Goal: Information Seeking & Learning: Learn about a topic

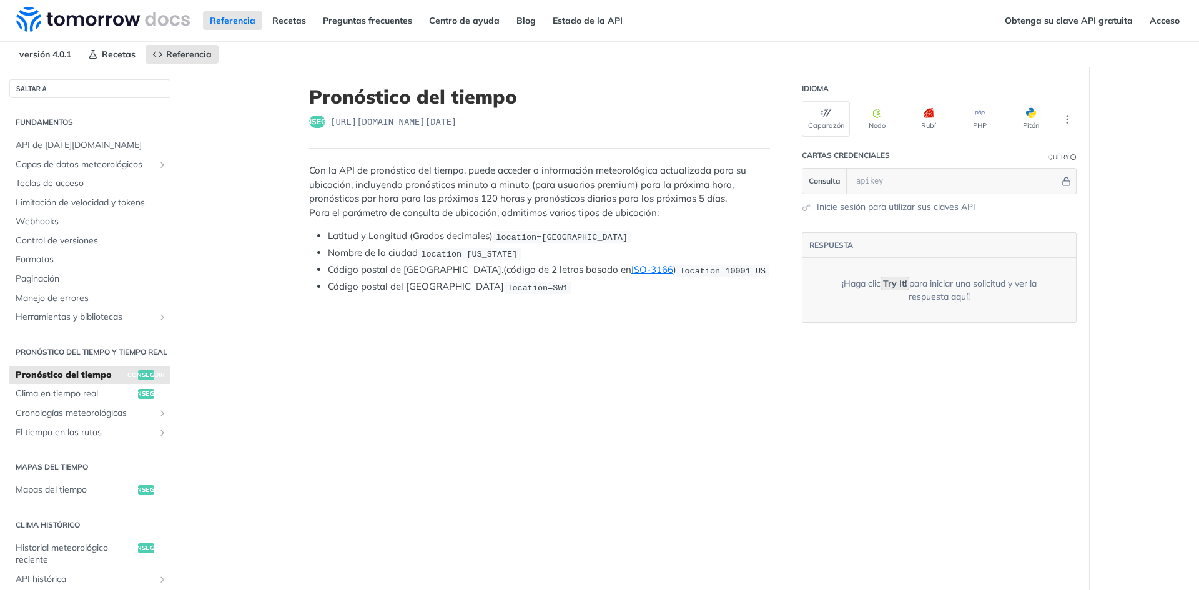
scroll to position [62, 0]
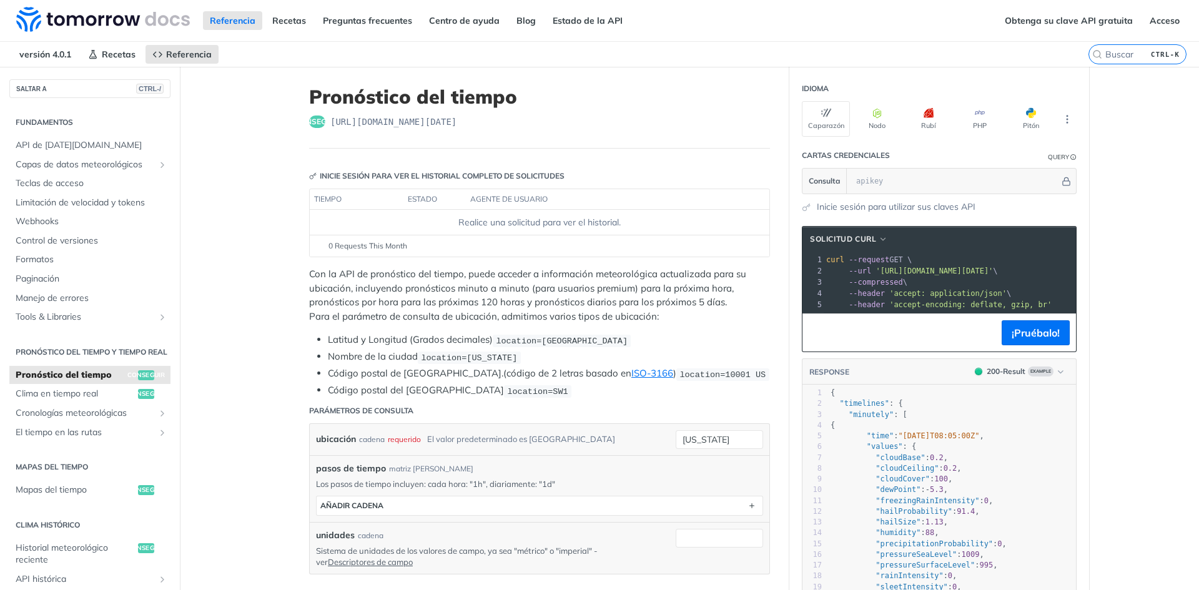
click at [474, 276] on font "Con la API de pronóstico del tiempo, puede acceder a información meteorológica …" at bounding box center [527, 288] width 437 height 40
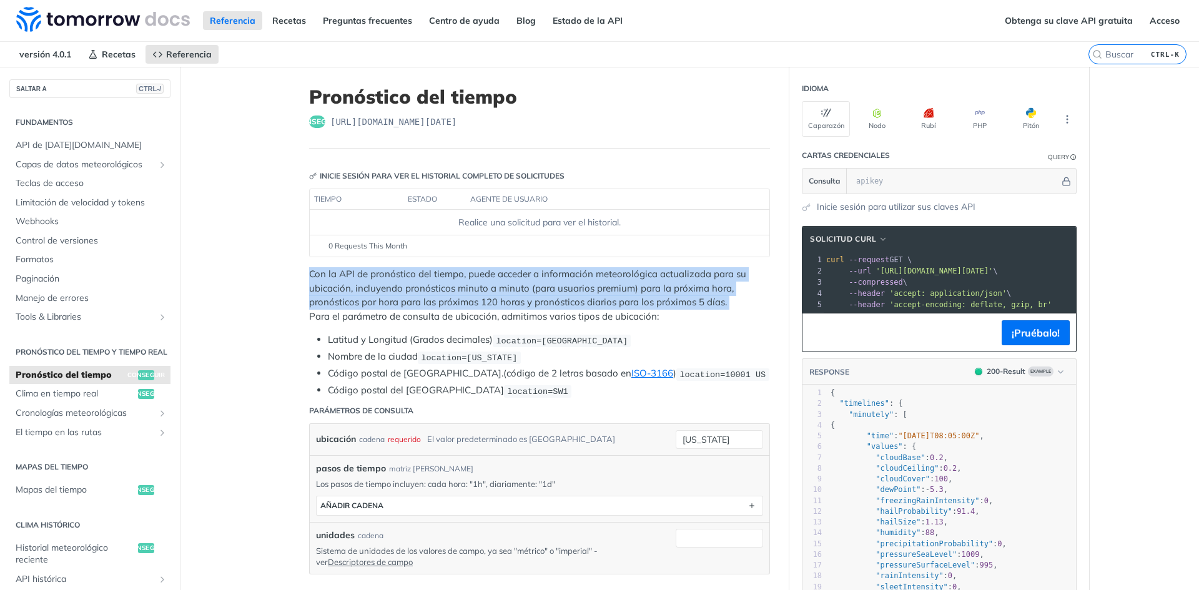
click at [474, 276] on font "Con la API de pronóstico del tiempo, puede acceder a información meteorológica …" at bounding box center [527, 288] width 437 height 40
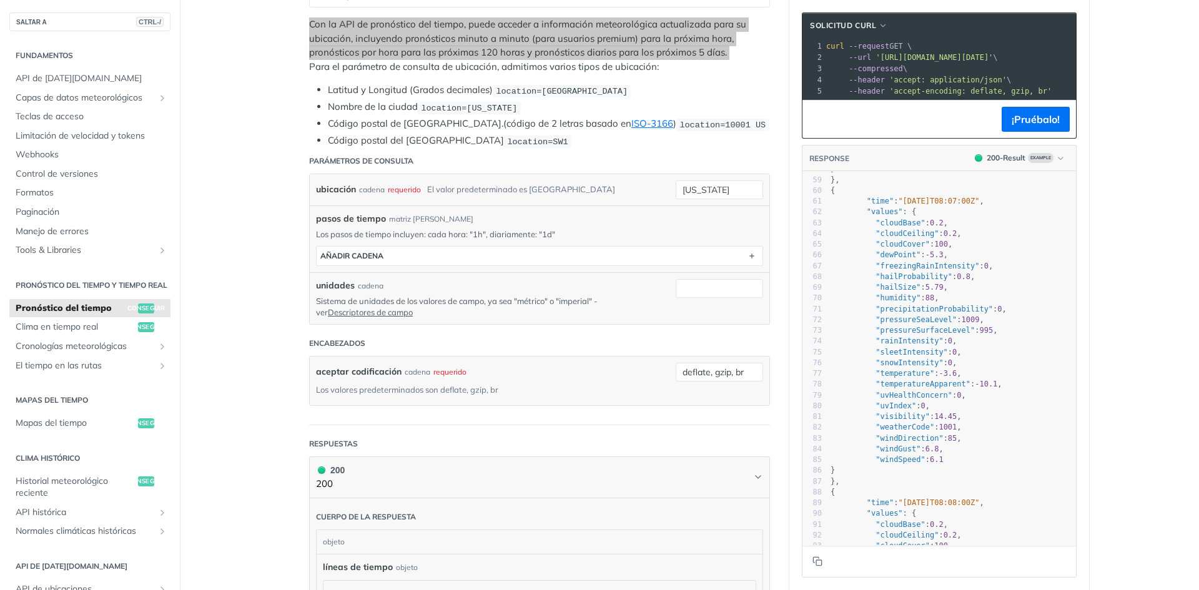
scroll to position [0, 0]
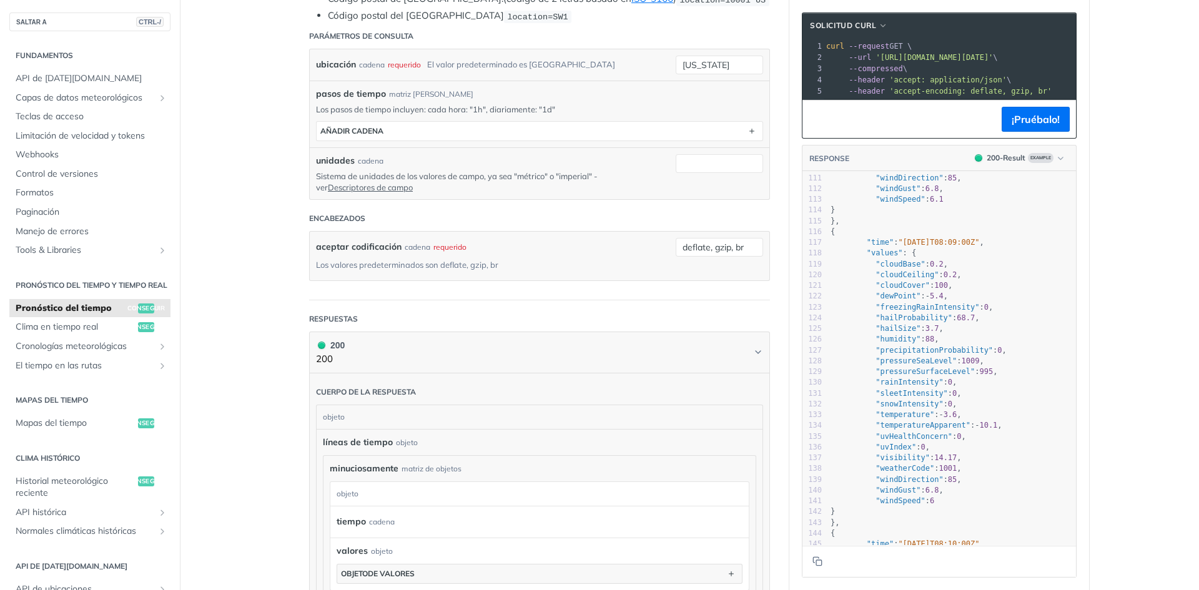
click at [127, 571] on font "API de [DATE][DOMAIN_NAME]" at bounding box center [72, 566] width 112 height 9
click at [136, 537] on font "Normales climáticas históricas" at bounding box center [76, 530] width 121 height 11
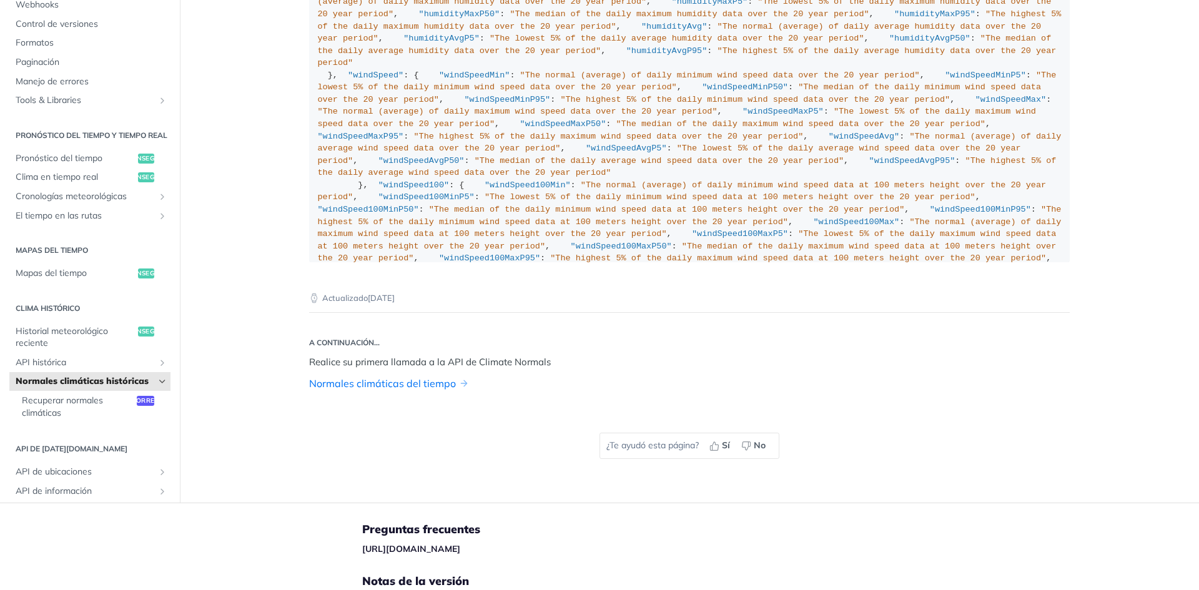
scroll to position [1474, 0]
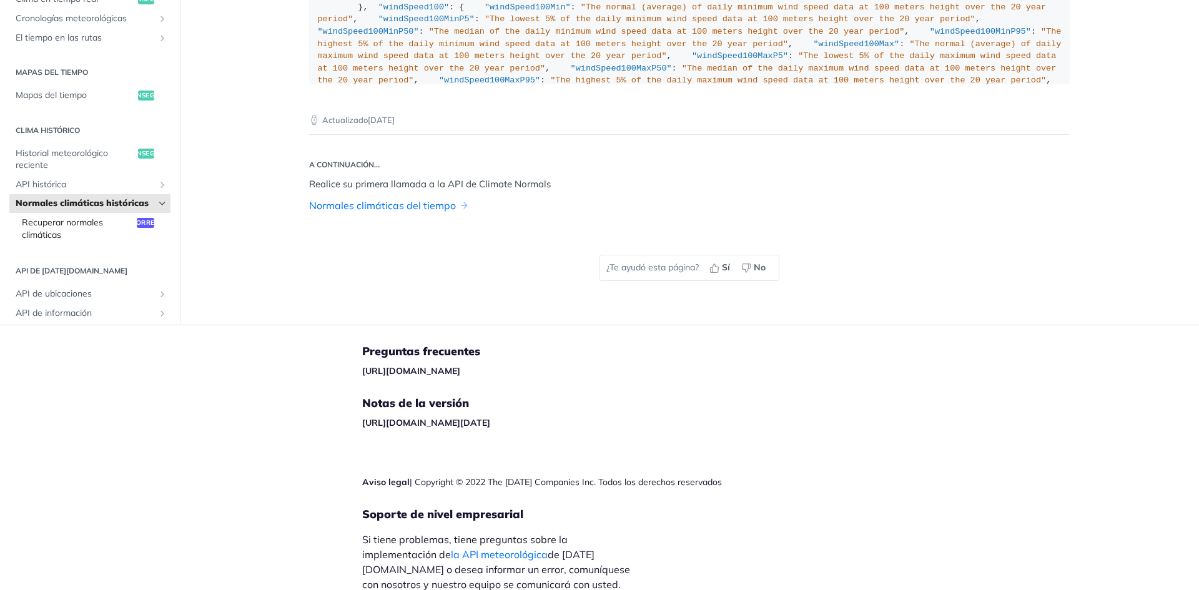
click at [134, 241] on span "Recuperar normales climáticas" at bounding box center [78, 229] width 112 height 24
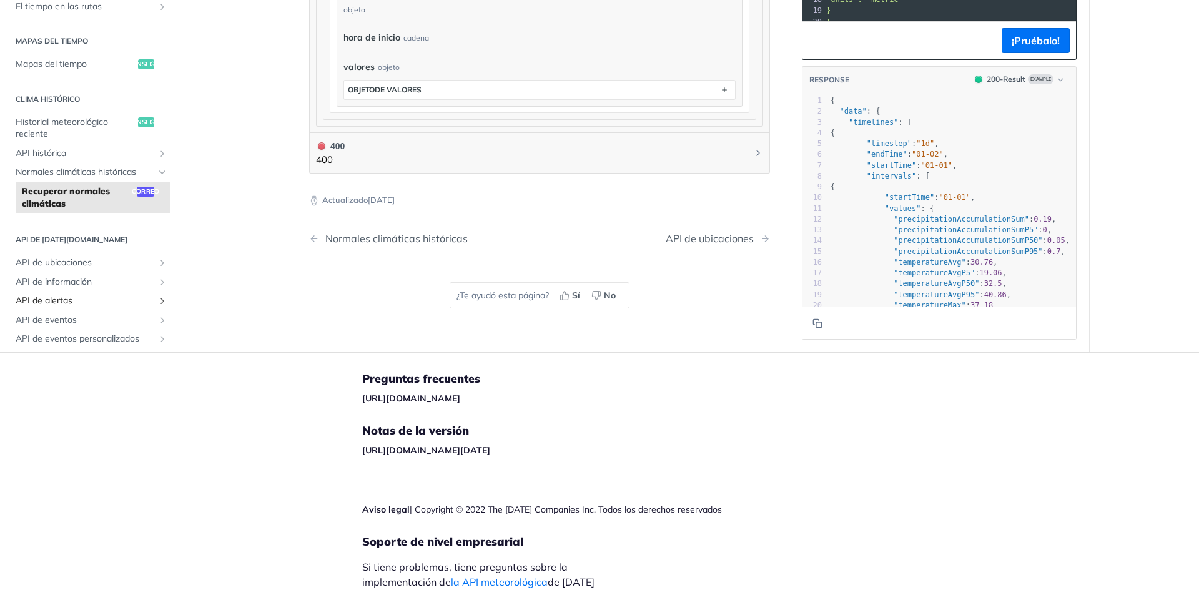
scroll to position [125, 0]
click at [92, 264] on font "API de ubicaciones" at bounding box center [54, 258] width 76 height 11
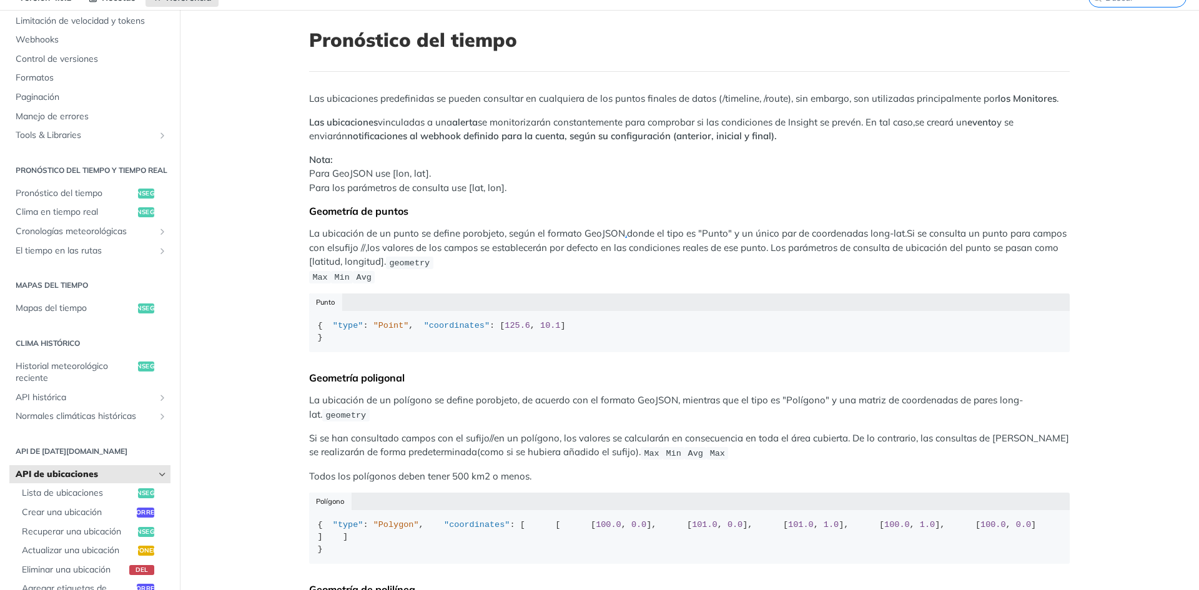
scroll to position [62, 0]
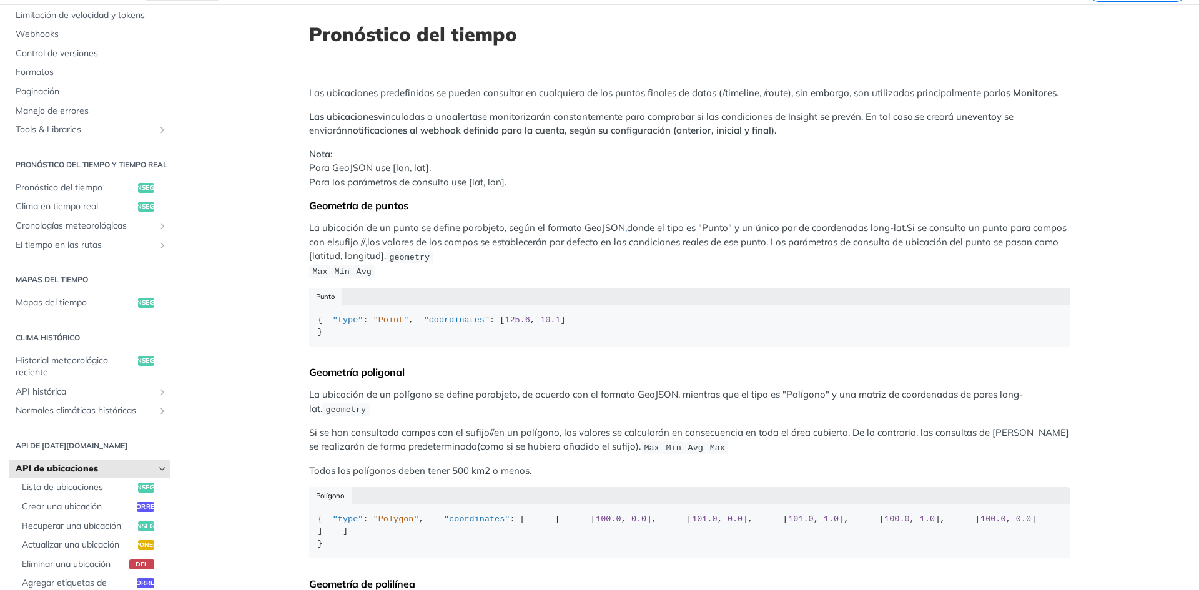
click at [443, 110] on div "Las ubicaciones predefinidas se pueden consultar en cualquiera de los puntos fi…" at bounding box center [689, 426] width 761 height 681
click at [410, 87] on font "Las ubicaciones predefinidas se pueden consultar en cualquiera de los puntos fi…" at bounding box center [653, 93] width 689 height 12
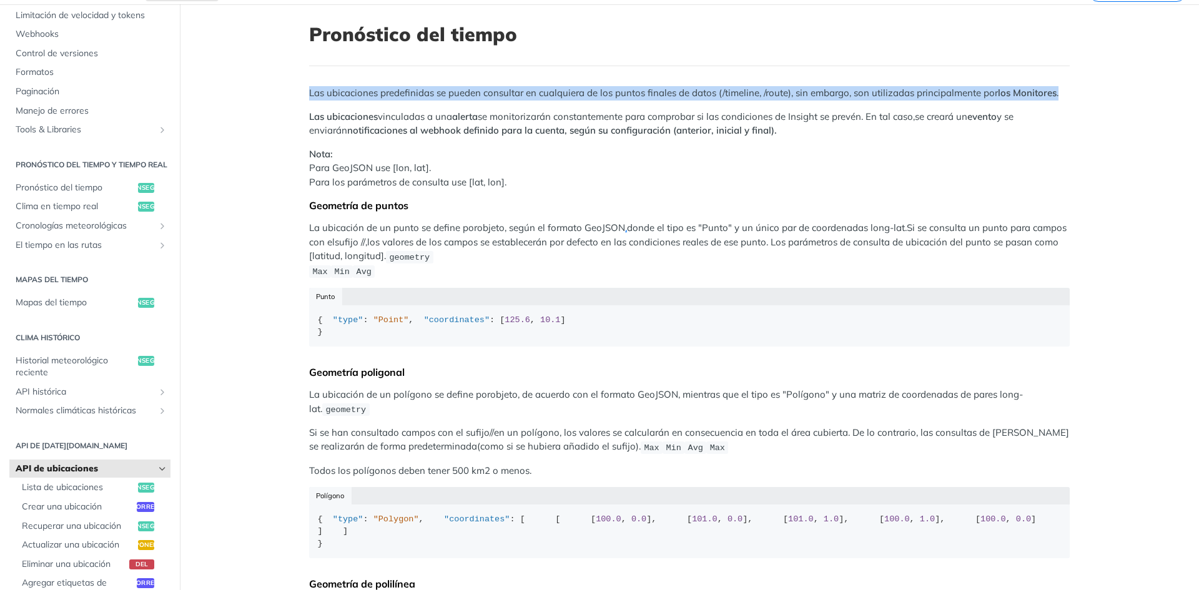
click at [410, 87] on font "Las ubicaciones predefinidas se pueden consultar en cualquiera de los puntos fi…" at bounding box center [653, 93] width 689 height 12
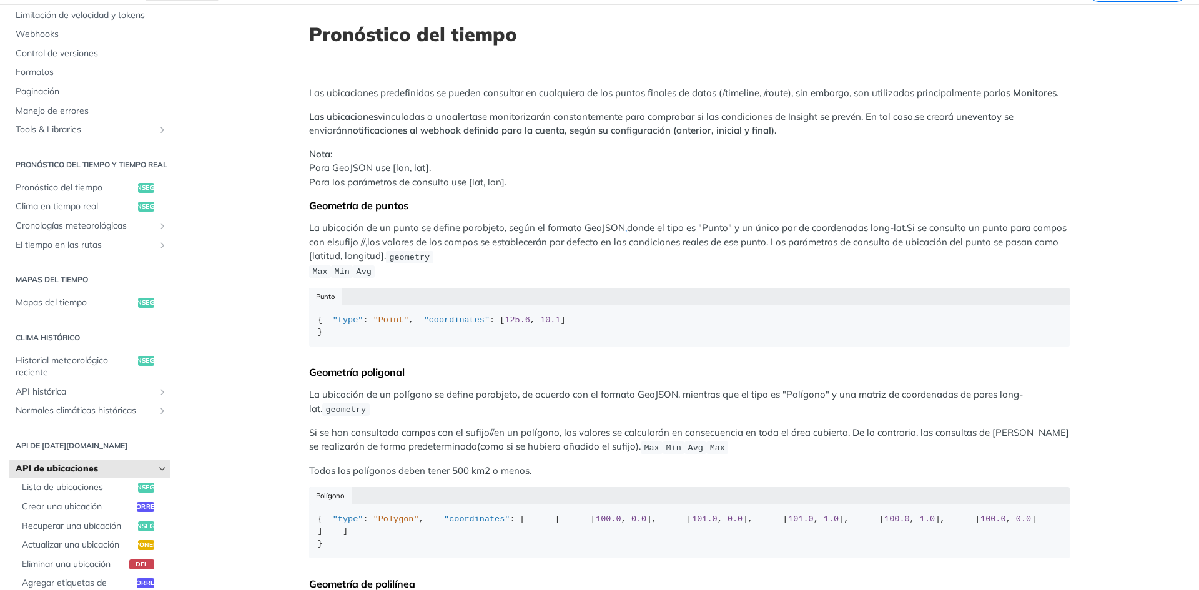
click at [478, 122] on font "se monitorizarán constantemente para comprobar si las condiciones de Insight se…" at bounding box center [696, 117] width 437 height 12
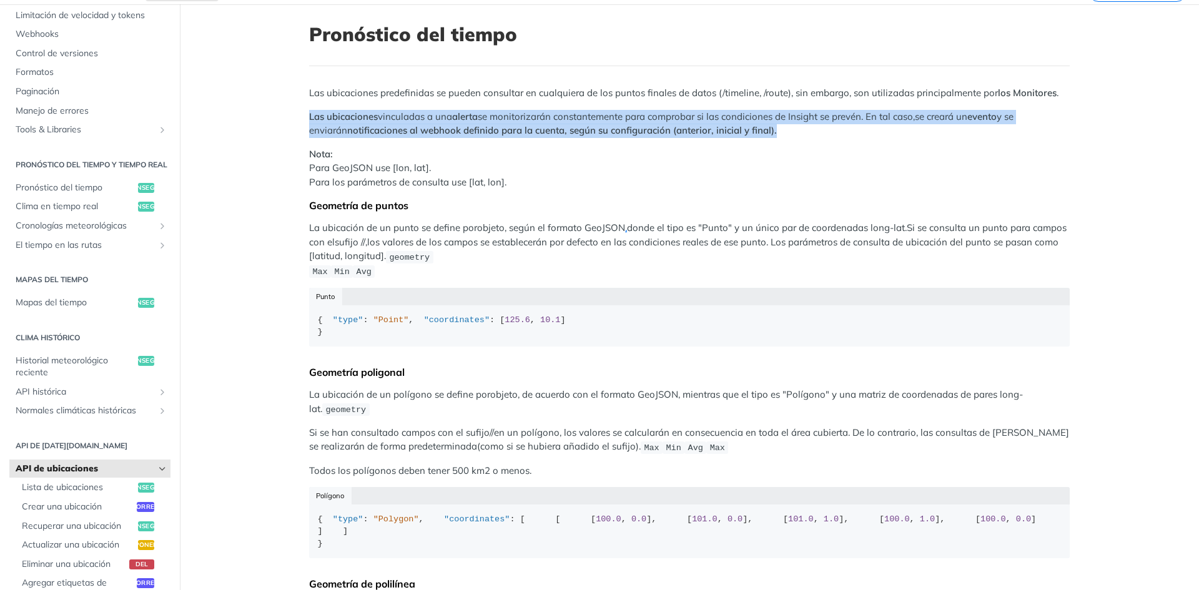
click at [478, 122] on font "se monitorizarán constantemente para comprobar si las condiciones de Insight se…" at bounding box center [696, 117] width 437 height 12
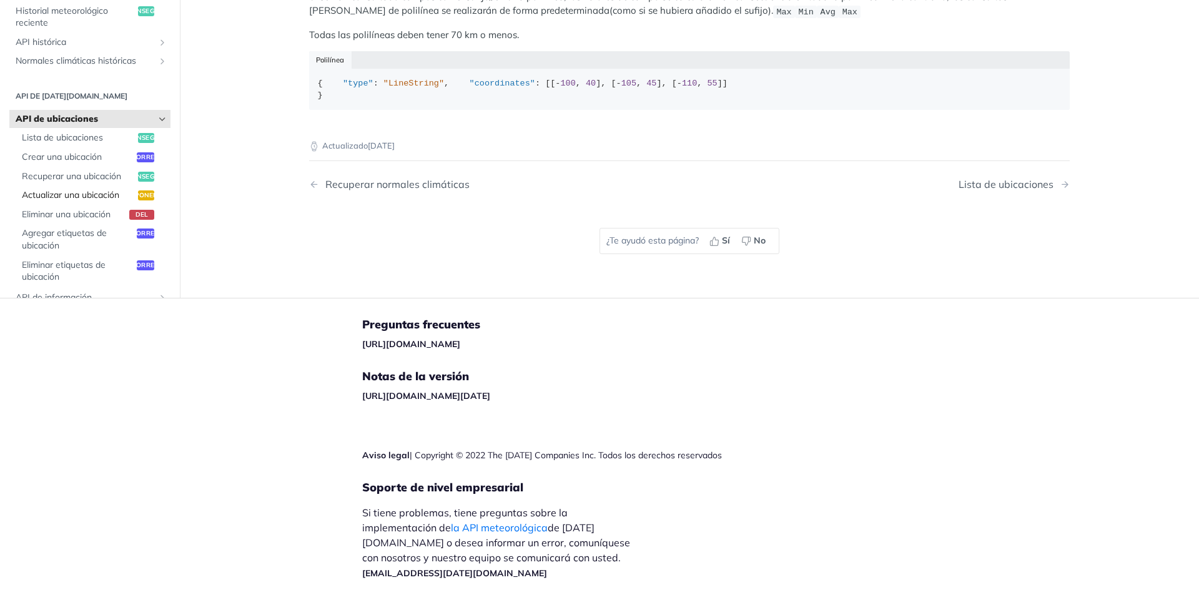
scroll to position [187, 0]
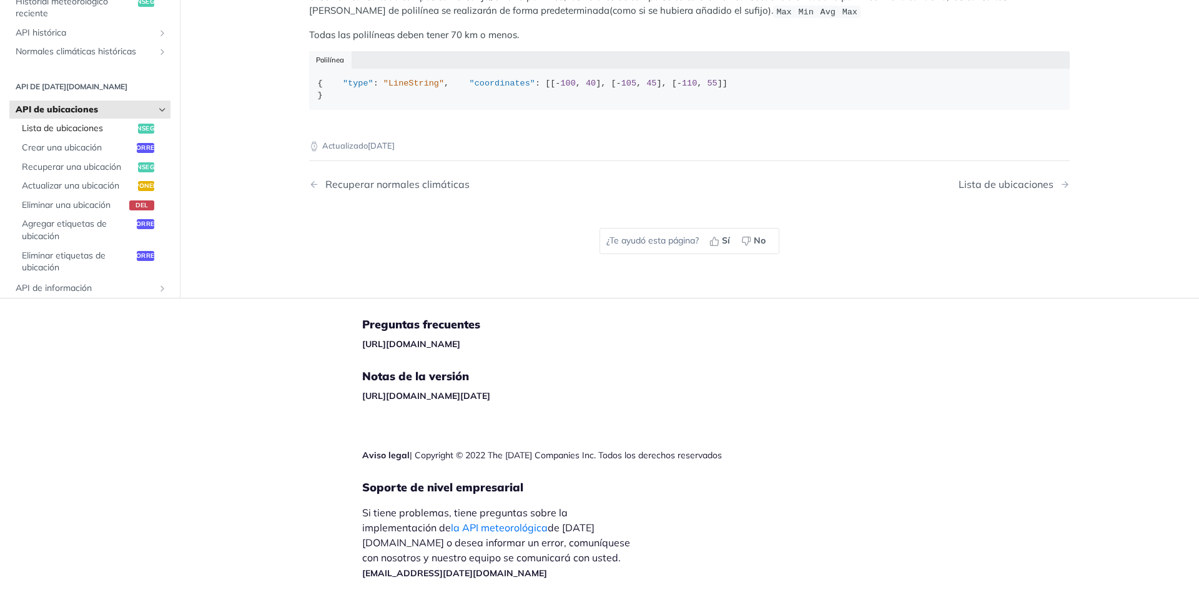
click at [103, 134] on font "Lista de ubicaciones" at bounding box center [62, 127] width 81 height 11
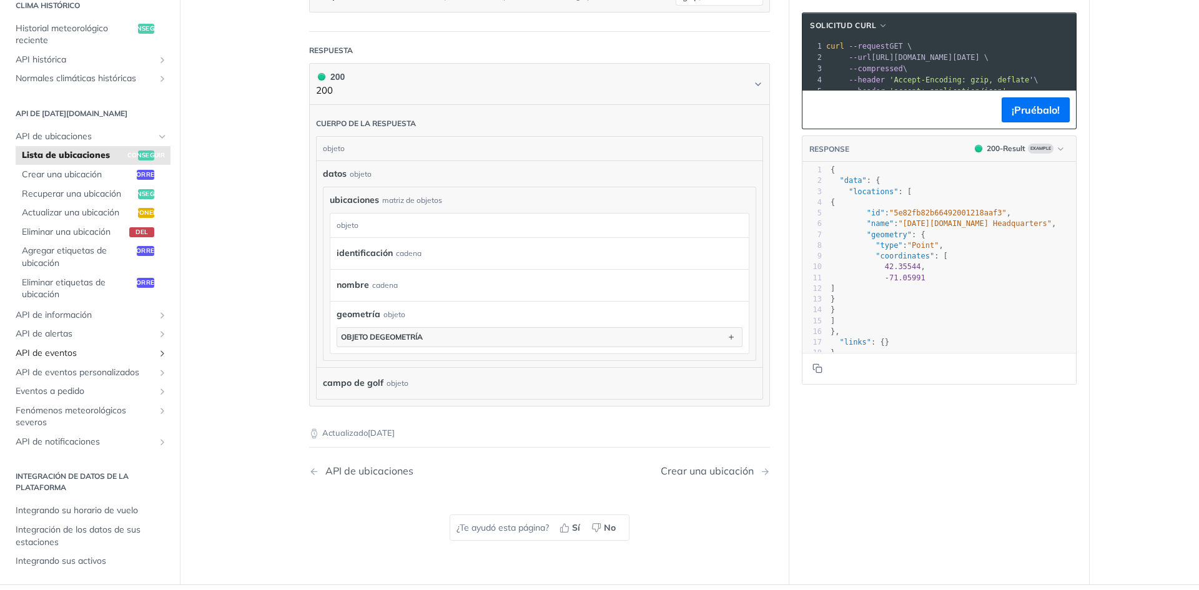
scroll to position [459, 0]
click at [154, 340] on span "API de alertas" at bounding box center [85, 335] width 139 height 12
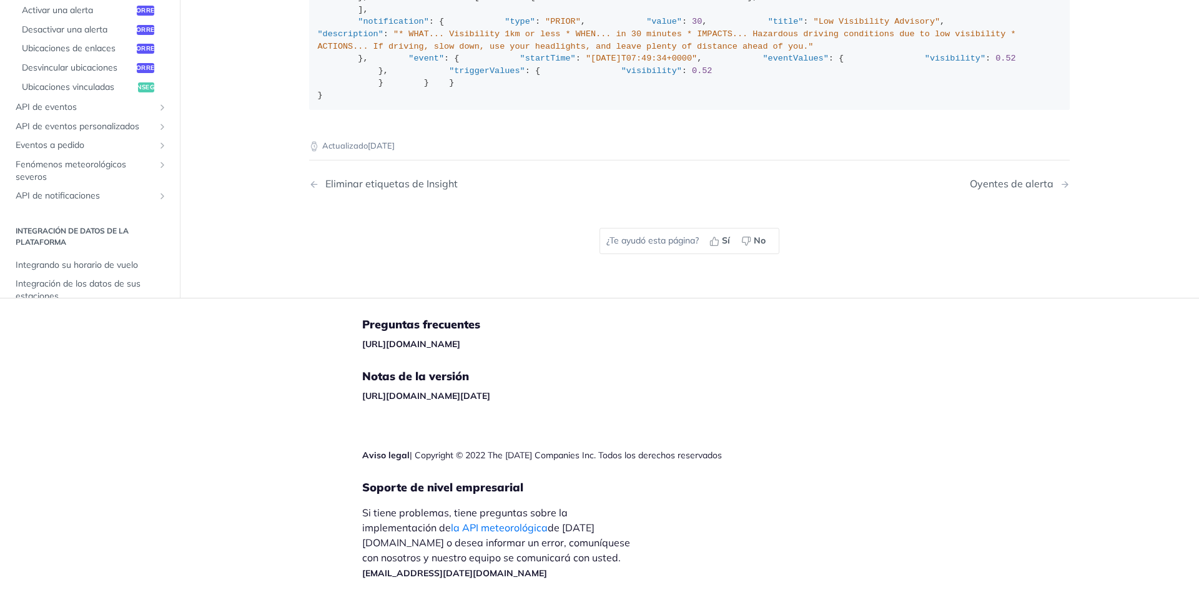
scroll to position [2472, 0]
click at [154, 182] on span "Fenómenos meteorológicos severos" at bounding box center [85, 170] width 139 height 24
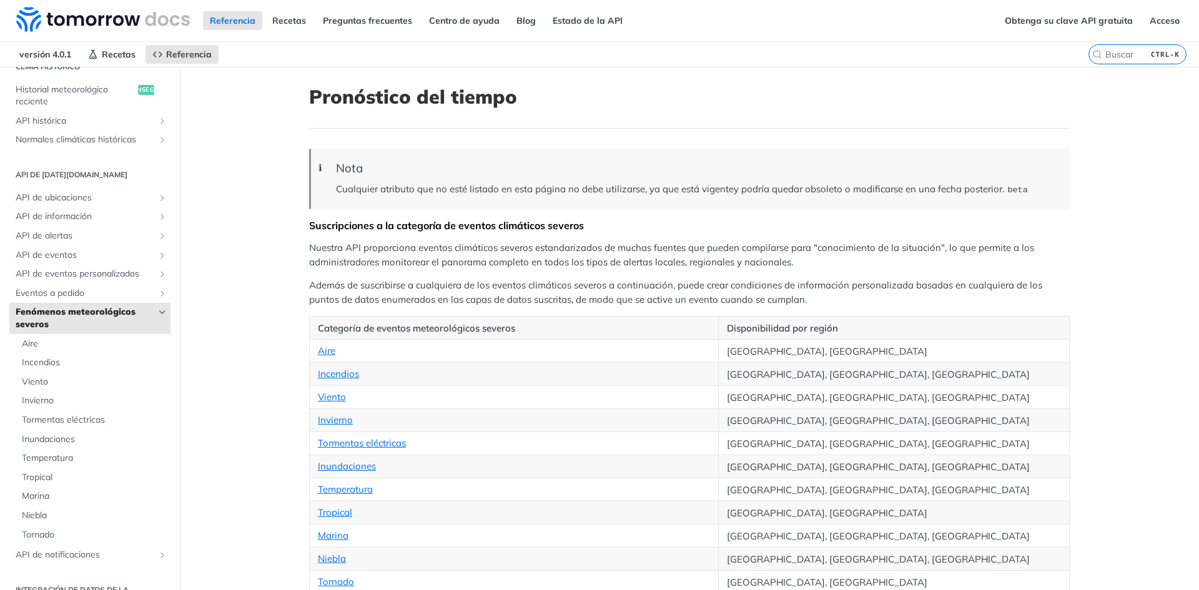
scroll to position [250, 0]
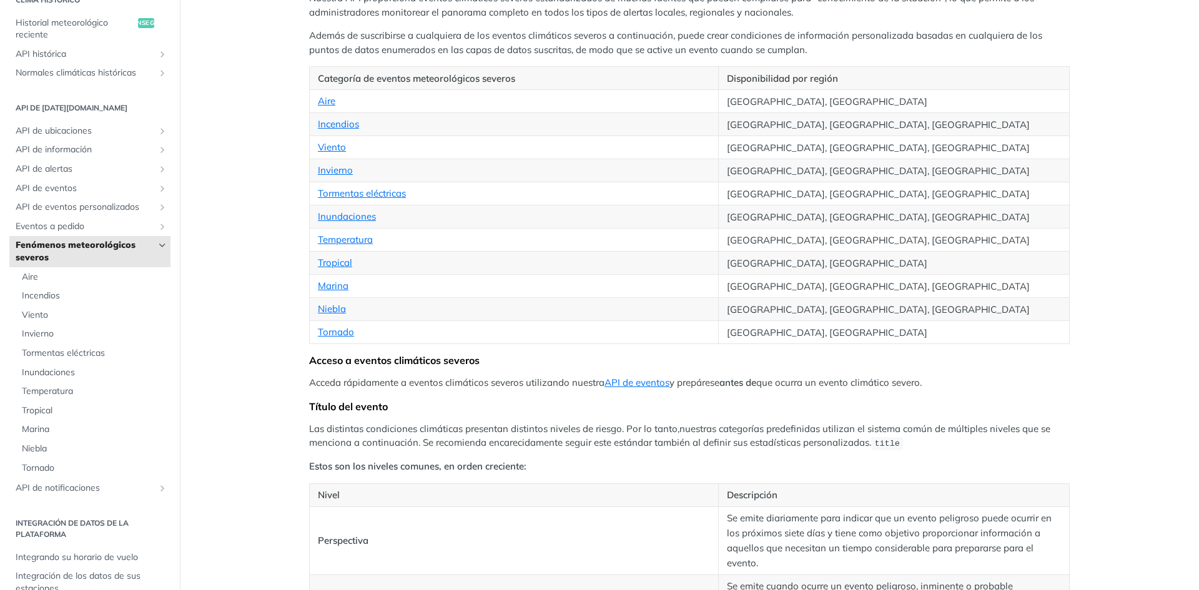
click at [349, 292] on font "Marina" at bounding box center [333, 286] width 31 height 12
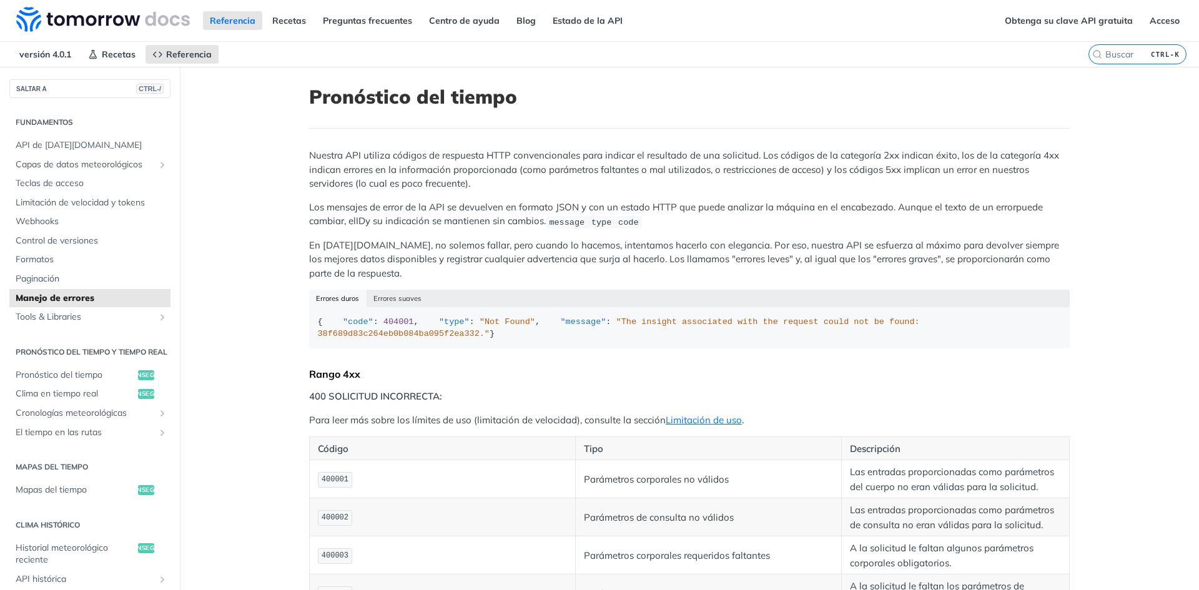
click at [434, 163] on font "Nuestra API utiliza códigos de respuesta HTTP convencionales para indicar el re…" at bounding box center [684, 169] width 750 height 40
click at [378, 149] on font "Nuestra API utiliza códigos de respuesta HTTP convencionales para indicar el re…" at bounding box center [684, 169] width 750 height 40
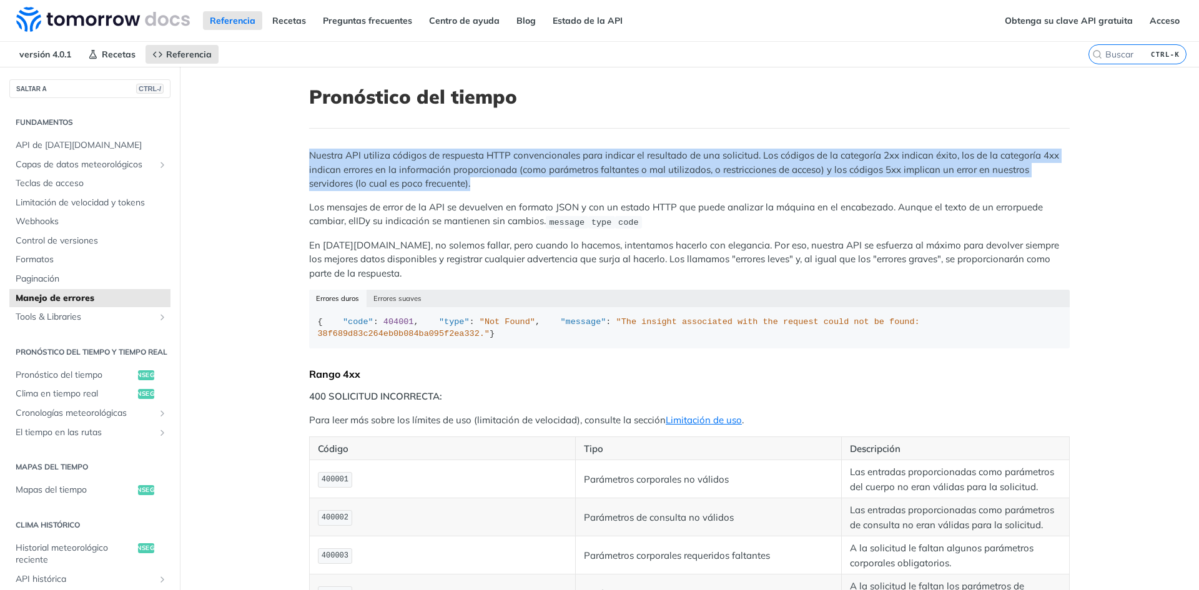
click at [378, 149] on font "Nuestra API utiliza códigos de respuesta HTTP convencionales para indicar el re…" at bounding box center [684, 169] width 750 height 40
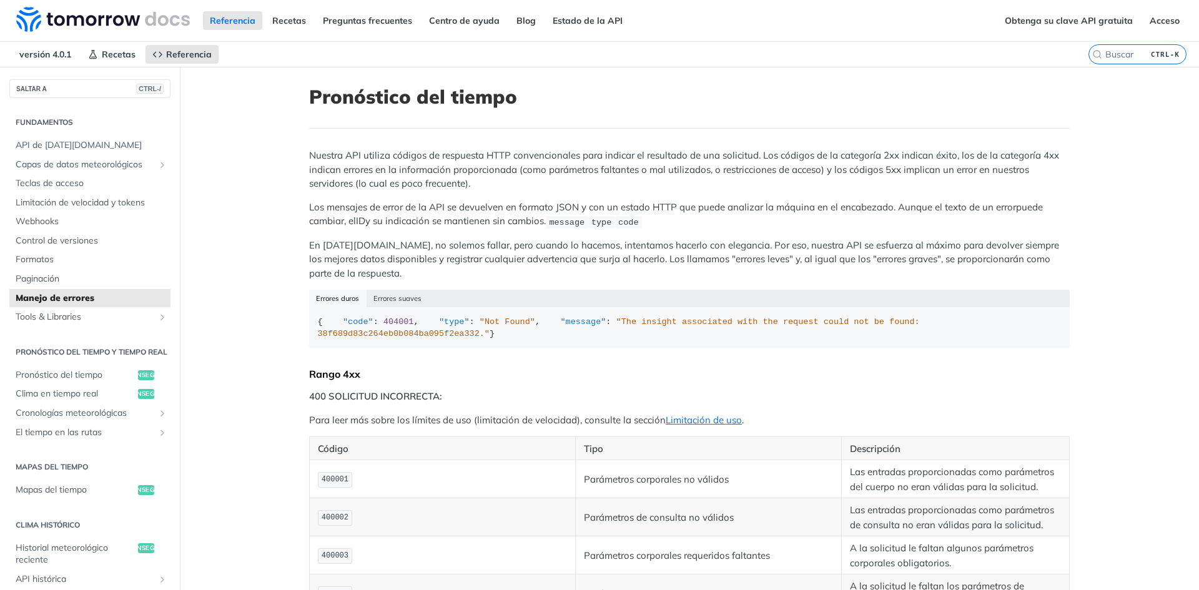
click at [404, 213] on font "Los mensajes de error de la API se devuelven en formato JSON y con un estado HT…" at bounding box center [662, 207] width 707 height 12
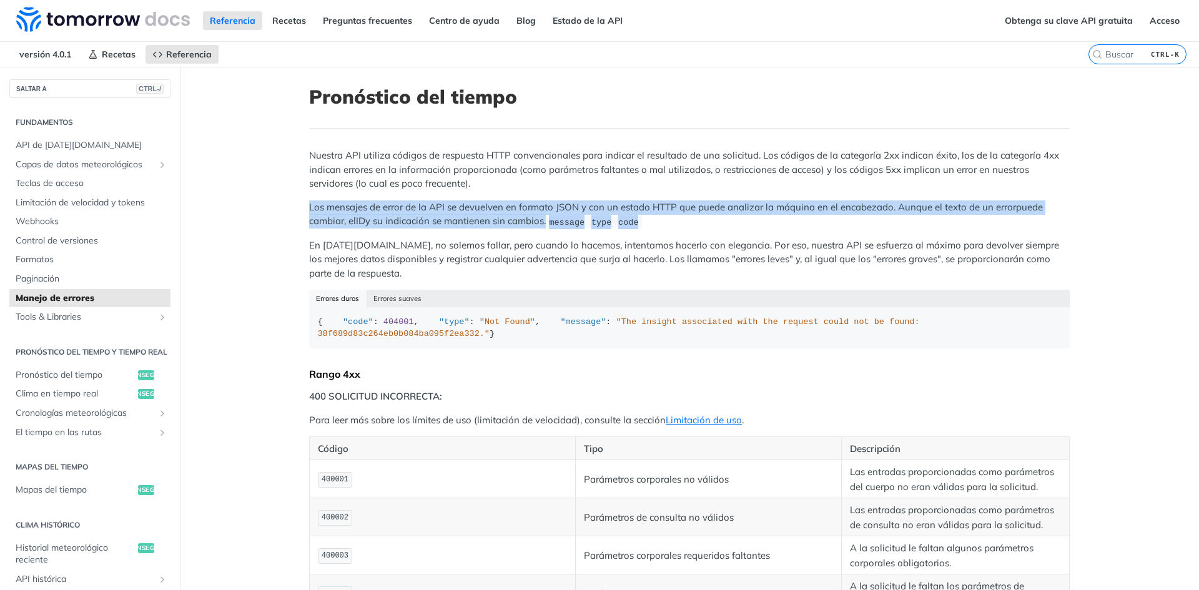
click at [404, 213] on font "Los mensajes de error de la API se devuelven en formato JSON y con un estado HT…" at bounding box center [662, 207] width 707 height 12
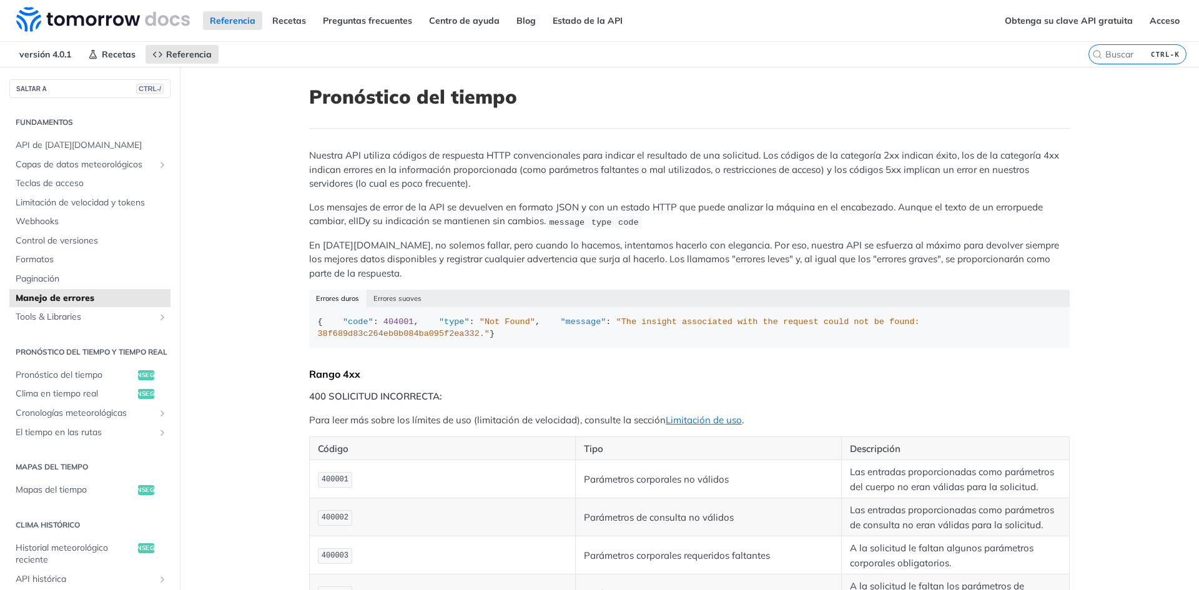
click at [385, 149] on font "Nuestra API utiliza códigos de respuesta HTTP convencionales para indicar el re…" at bounding box center [684, 169] width 750 height 40
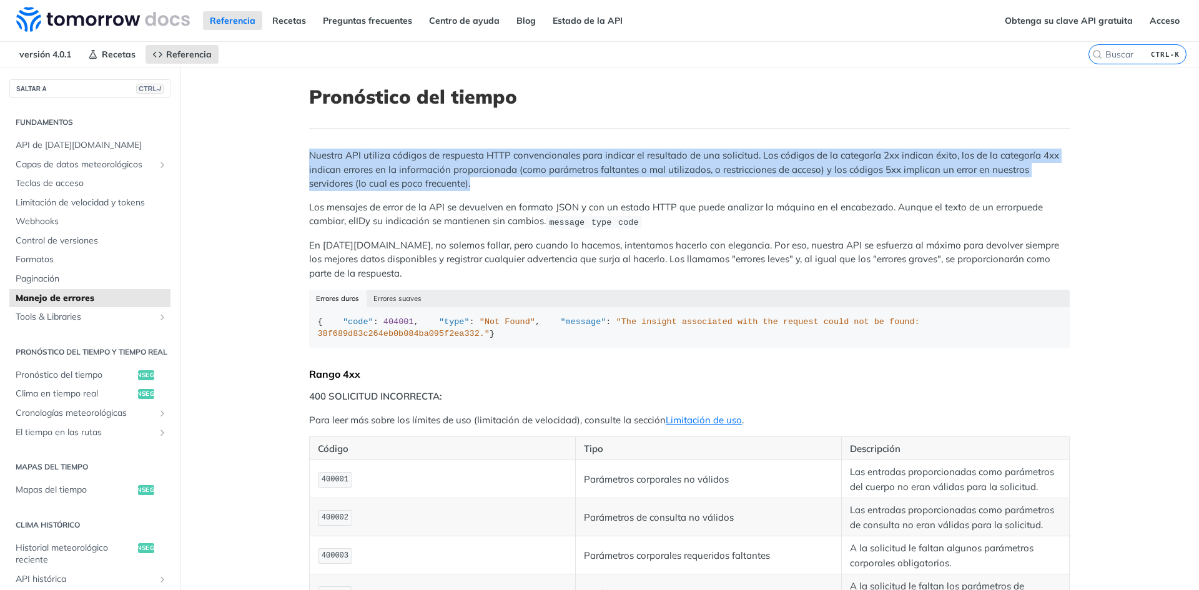
click at [385, 149] on font "Nuestra API utiliza códigos de respuesta HTTP convencionales para indicar el re…" at bounding box center [684, 169] width 750 height 40
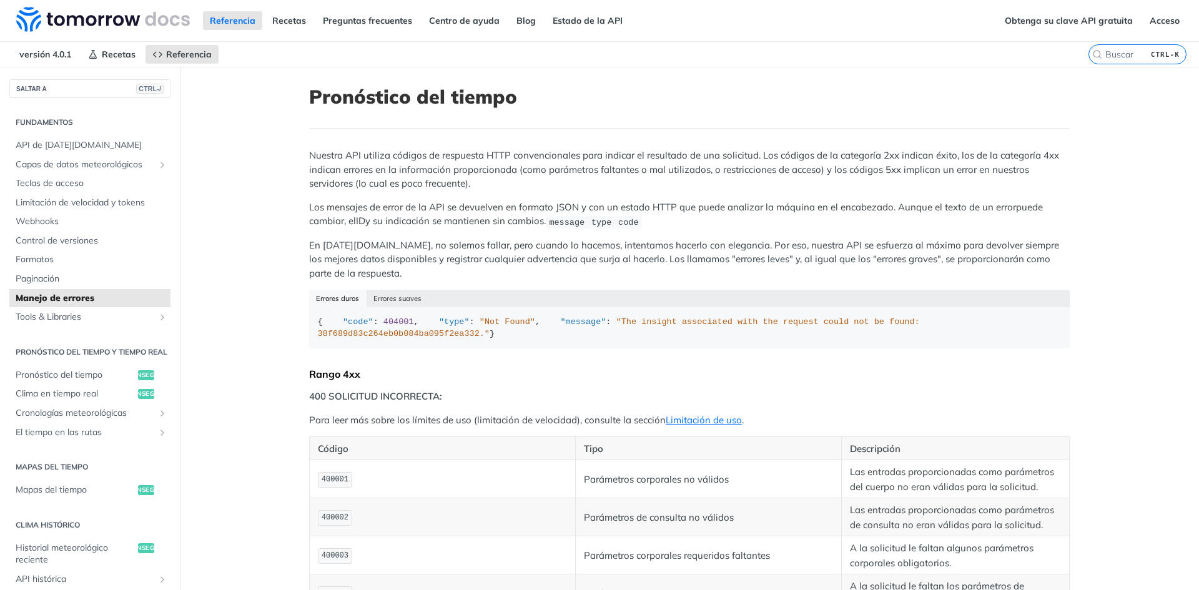
click at [549, 227] on span "message" at bounding box center [567, 221] width 36 height 9
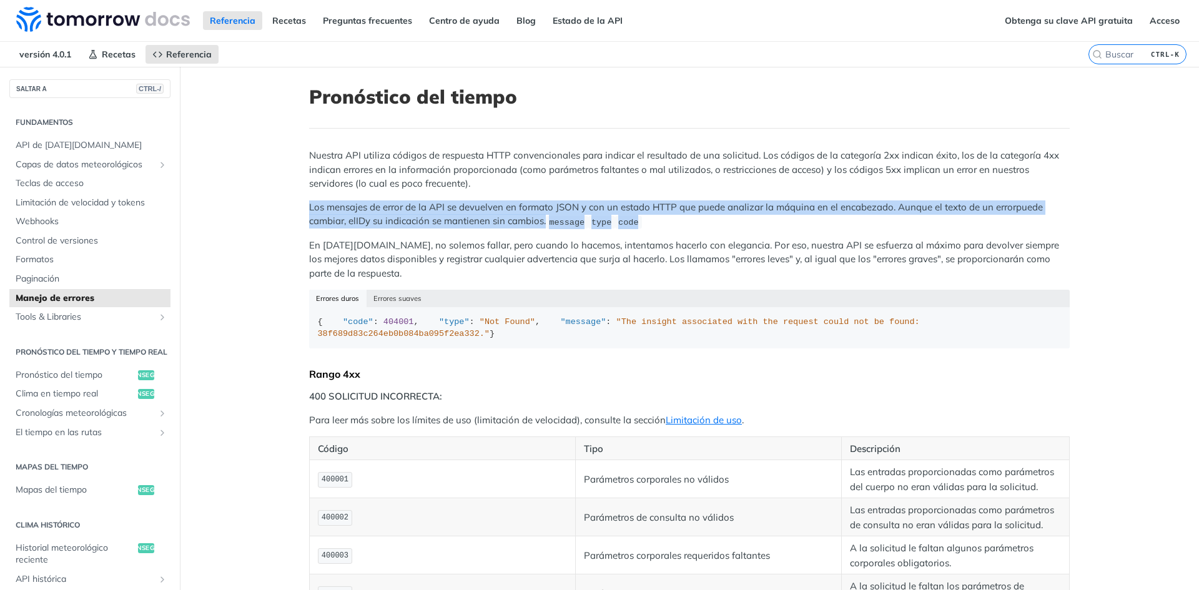
click at [549, 227] on span "message" at bounding box center [567, 221] width 36 height 9
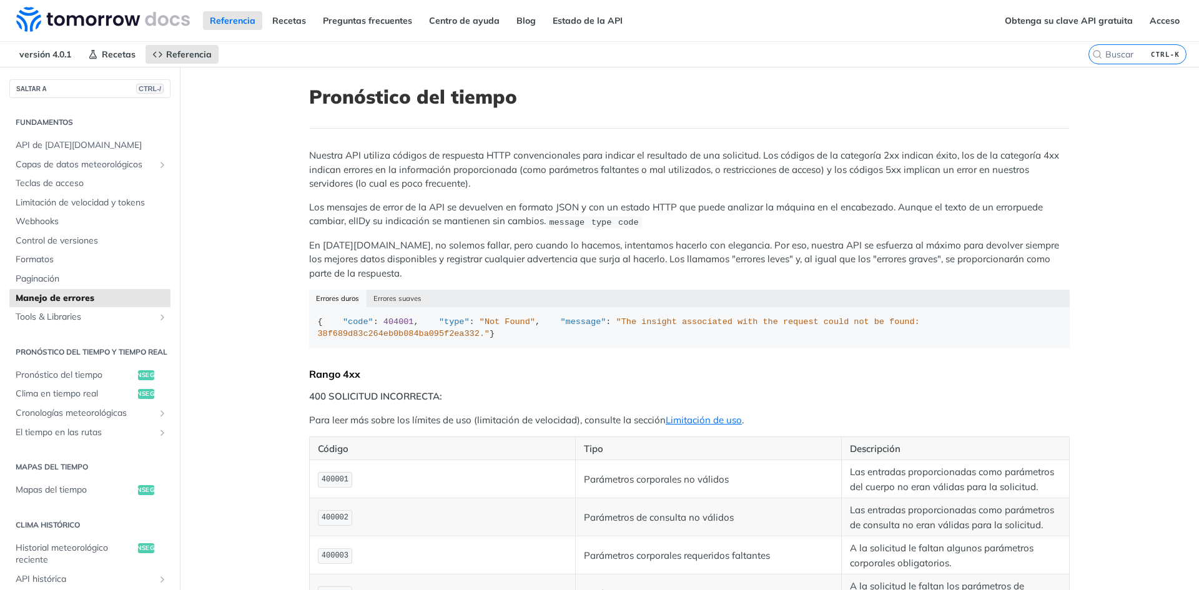
click at [472, 279] on font "En [DATE][DOMAIN_NAME], no solemos fallar, pero cuando lo hacemos, intentamos h…" at bounding box center [684, 259] width 750 height 40
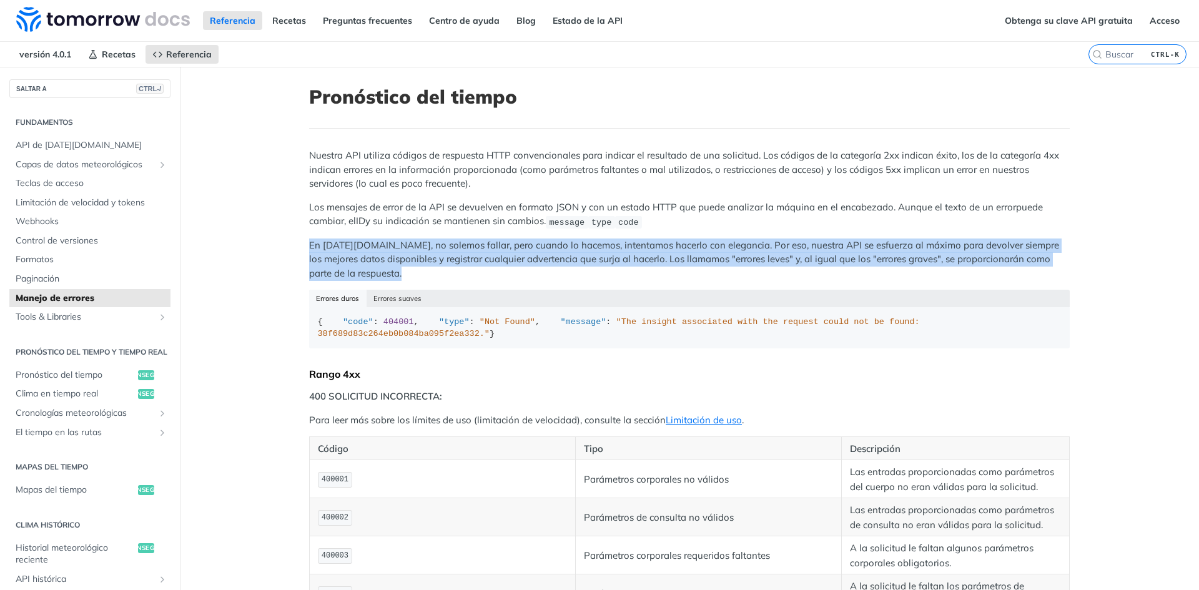
click at [472, 279] on font "En [DATE][DOMAIN_NAME], no solemos fallar, pero cuando lo hacemos, intentamos h…" at bounding box center [684, 259] width 750 height 40
click at [167, 276] on span "Paginación" at bounding box center [92, 279] width 152 height 12
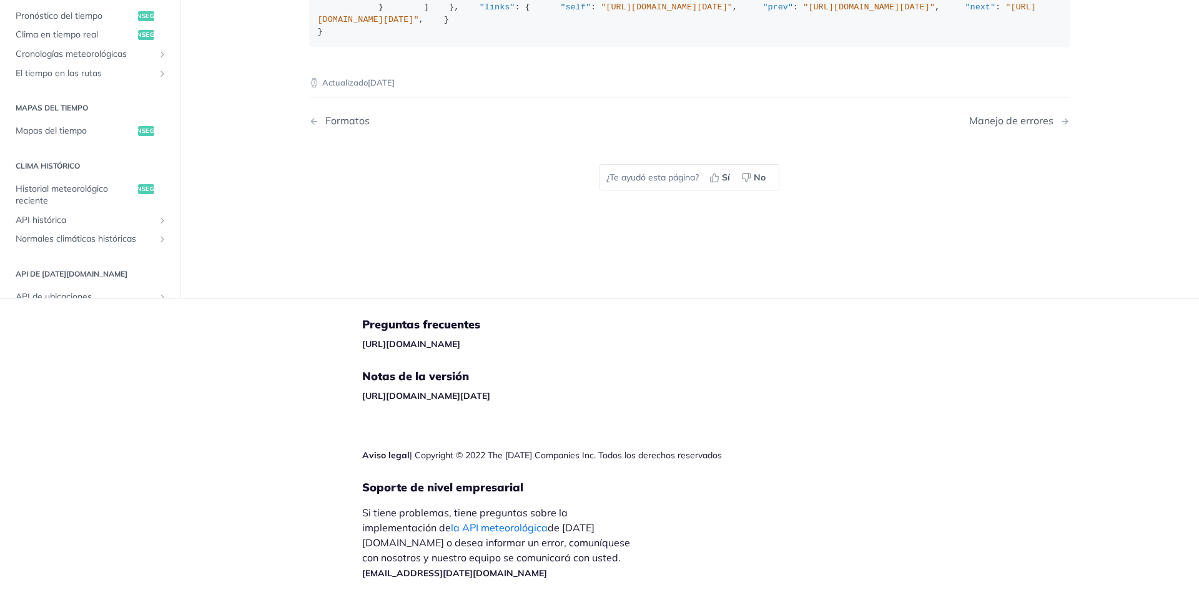
scroll to position [213, 0]
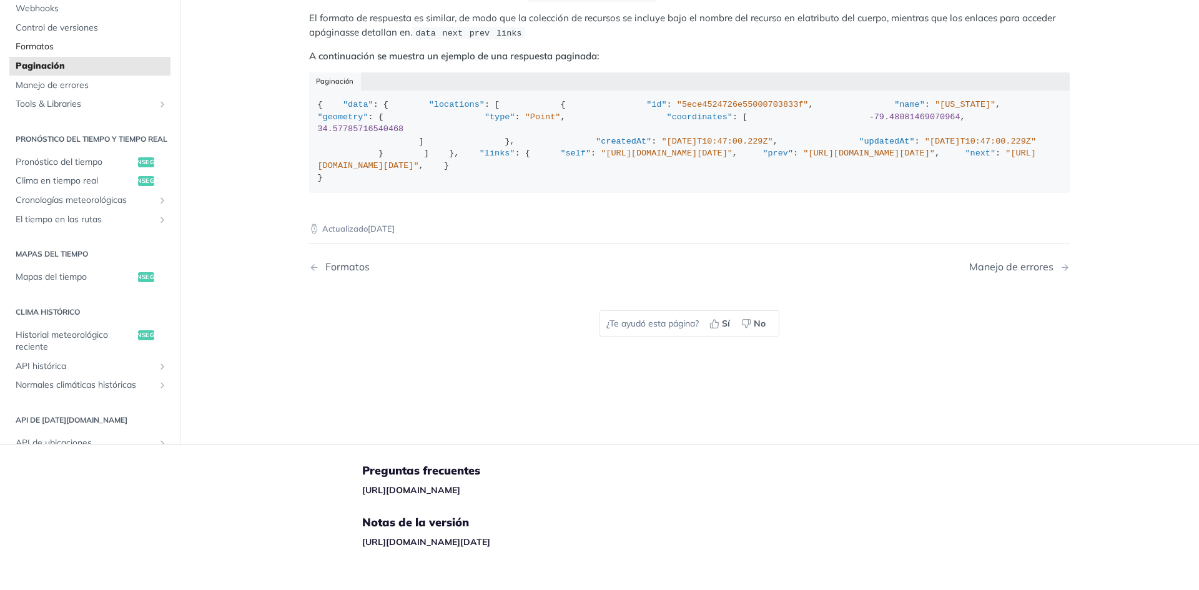
click at [167, 53] on span "Formatos" at bounding box center [92, 47] width 152 height 12
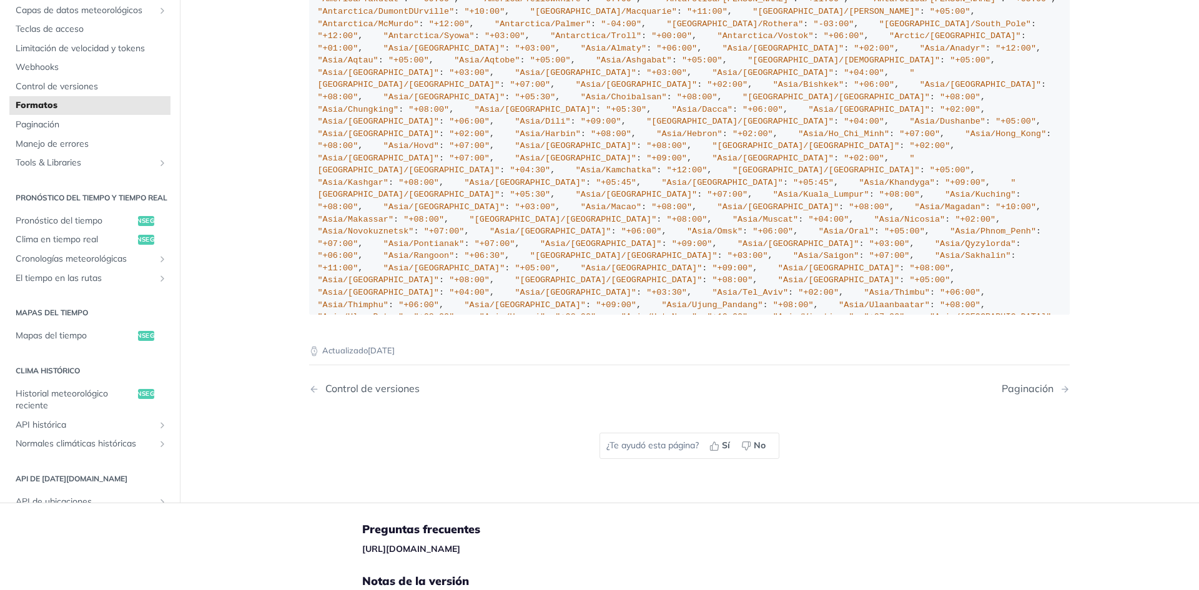
scroll to position [625, 0]
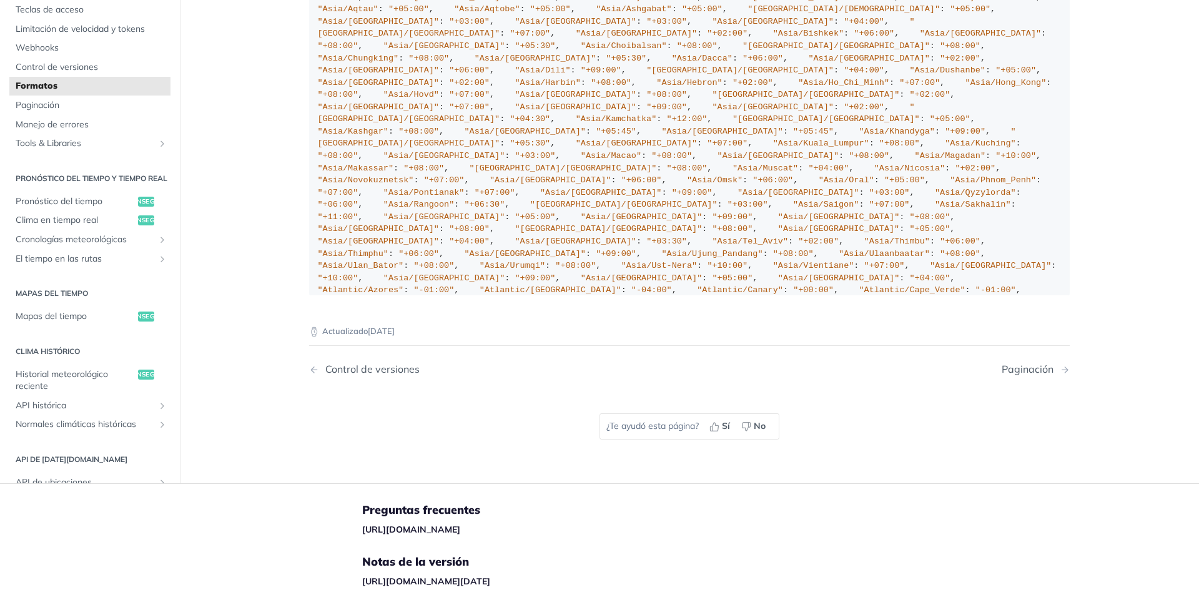
scroll to position [1307, 0]
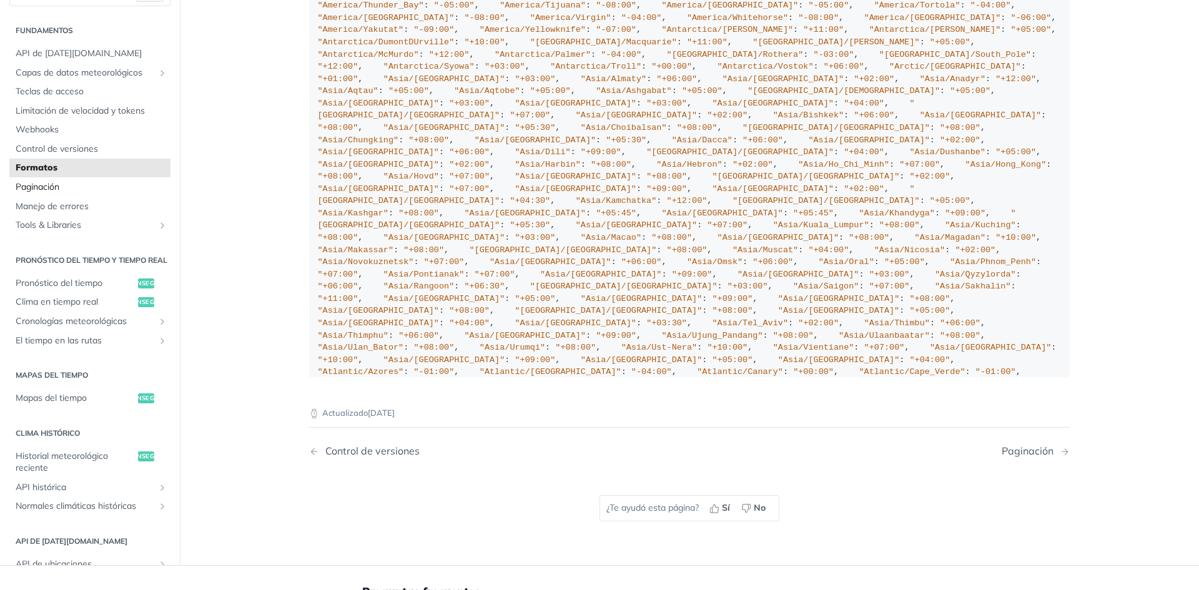
click at [167, 194] on span "Paginación" at bounding box center [92, 187] width 152 height 12
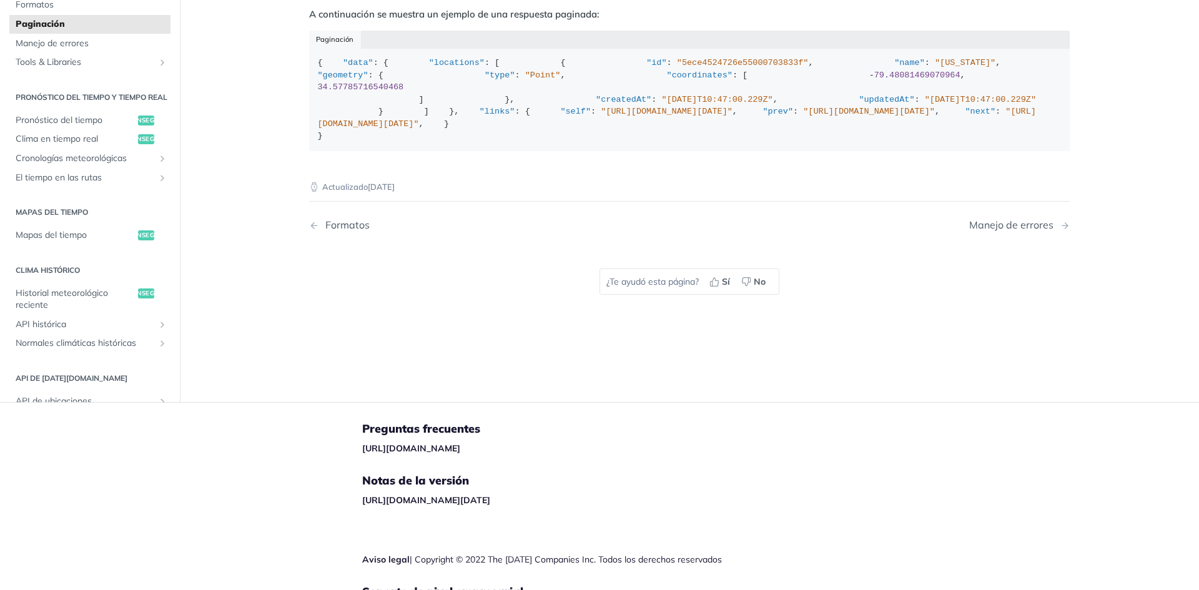
scroll to position [250, 0]
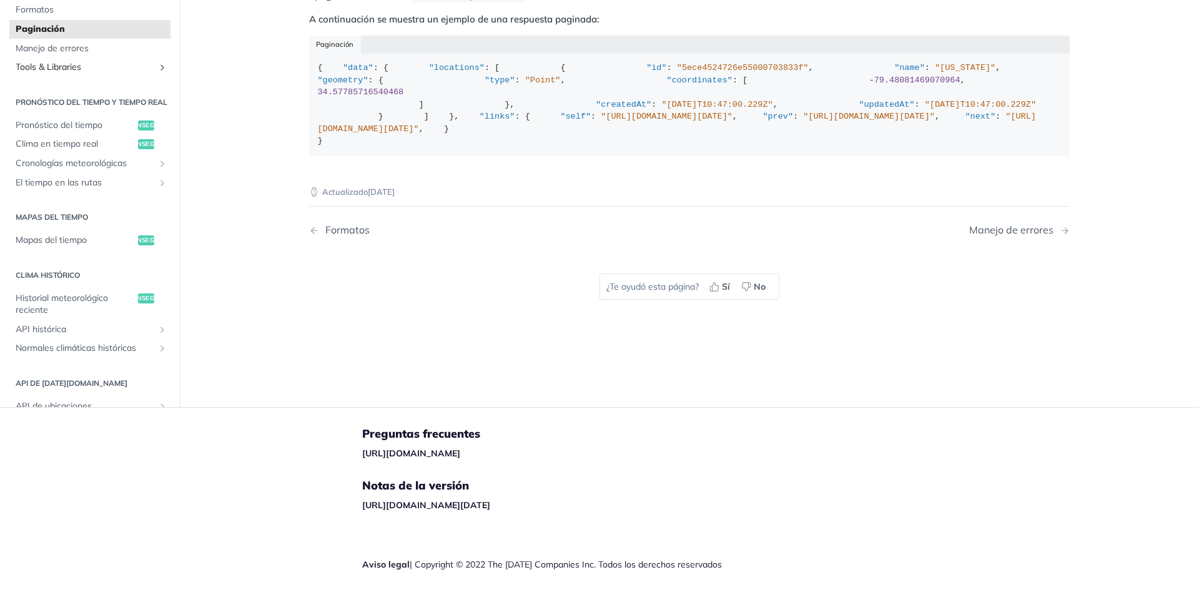
click at [154, 74] on span "Tools & Libraries" at bounding box center [85, 67] width 139 height 12
